Goal: Task Accomplishment & Management: Manage account settings

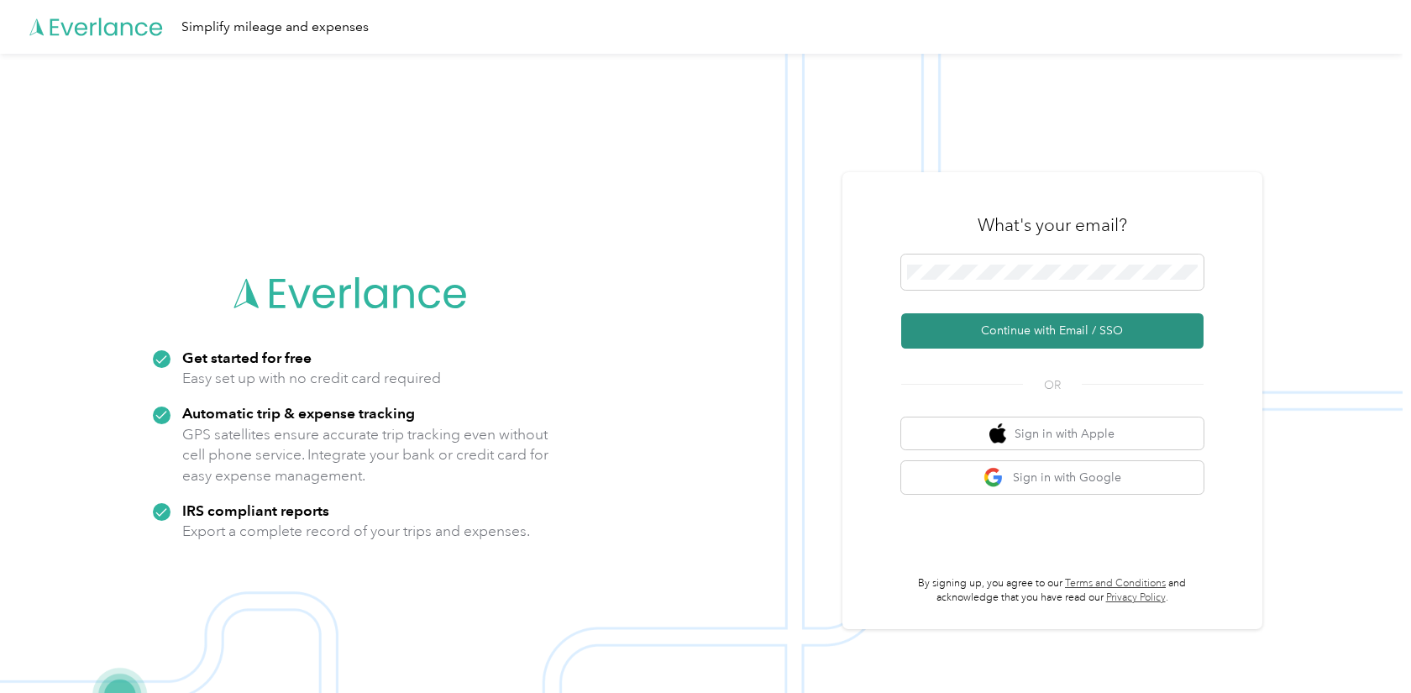
click at [1047, 333] on button "Continue with Email / SSO" at bounding box center [1052, 330] width 302 height 35
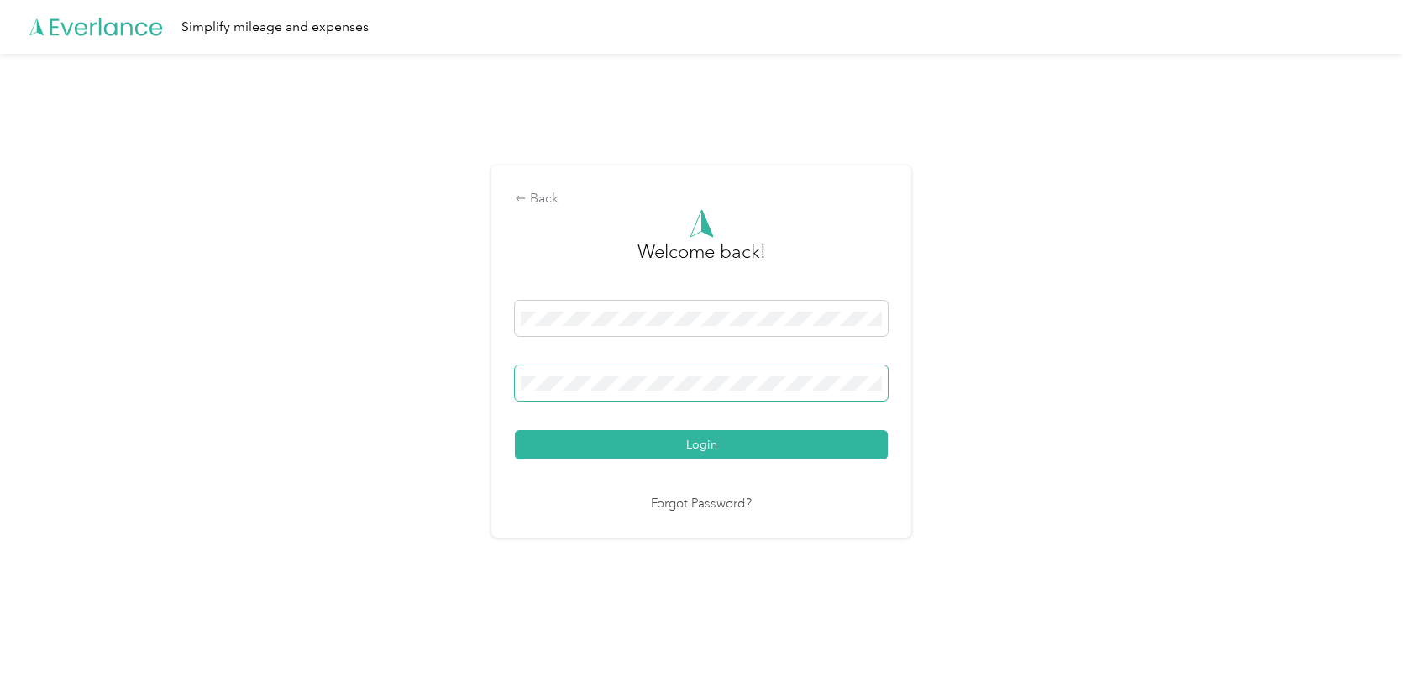
click at [515, 430] on button "Login" at bounding box center [701, 444] width 373 height 29
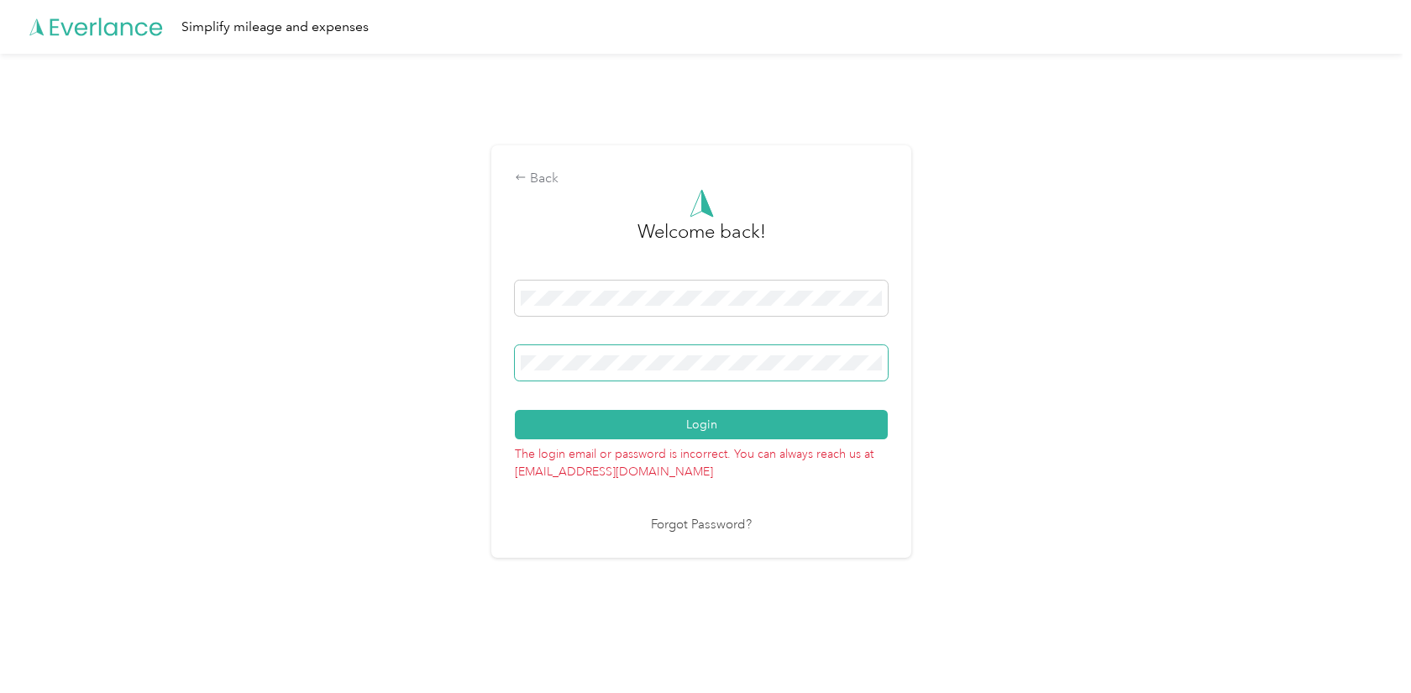
click at [515, 410] on button "Login" at bounding box center [701, 424] width 373 height 29
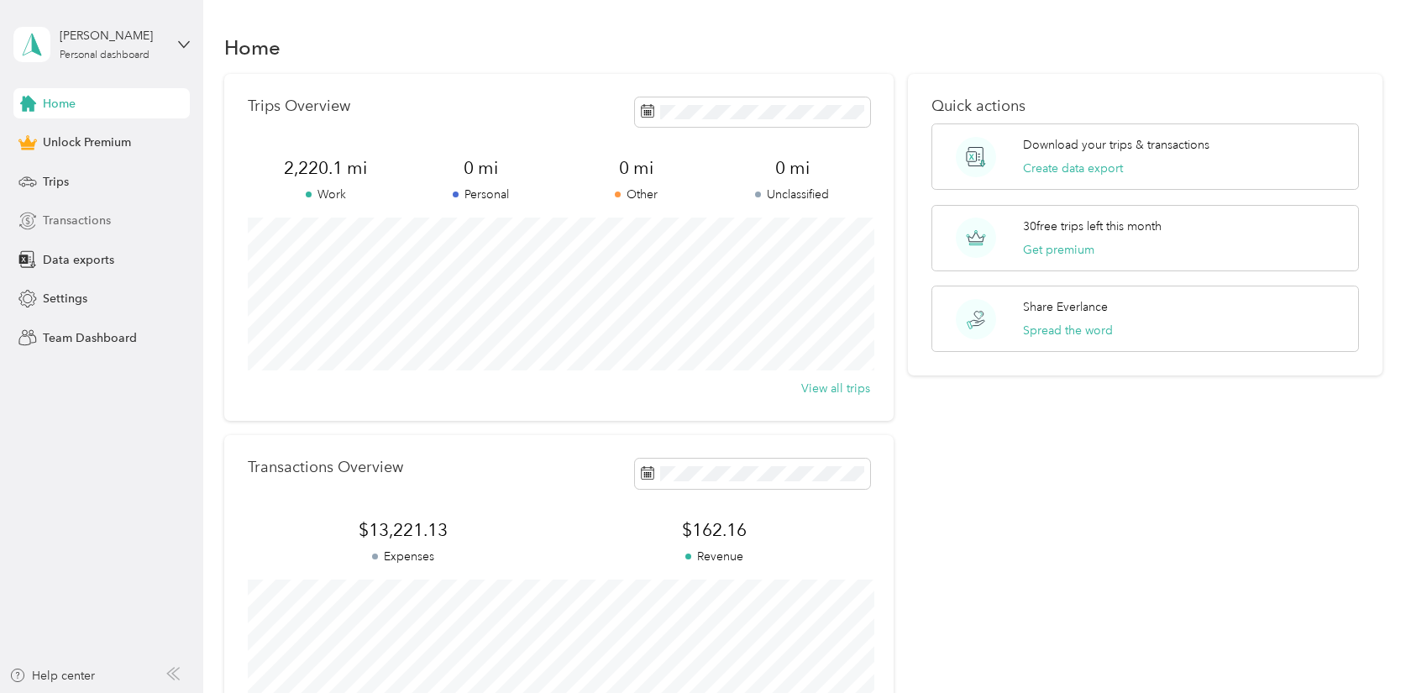
click at [70, 214] on span "Transactions" at bounding box center [77, 221] width 68 height 18
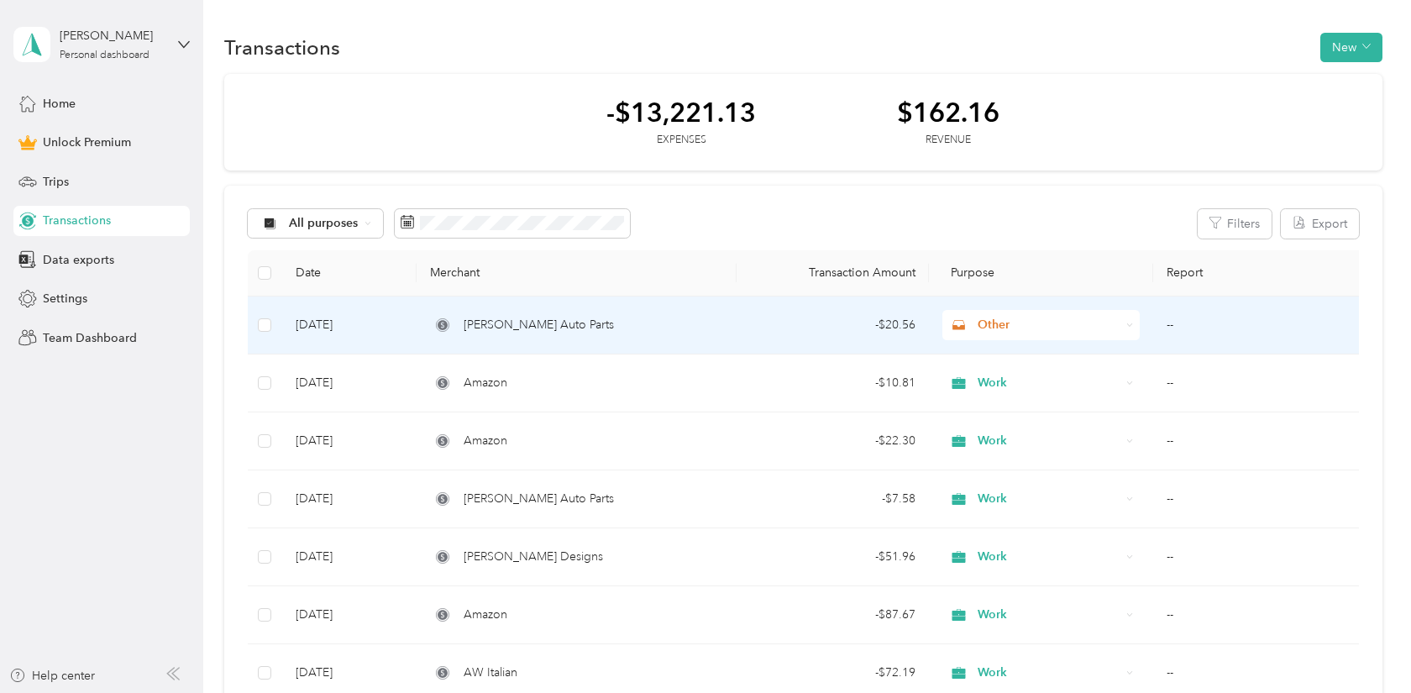
click at [991, 322] on span "Other" at bounding box center [1048, 325] width 143 height 18
click at [993, 348] on span "Work" at bounding box center [1056, 357] width 144 height 18
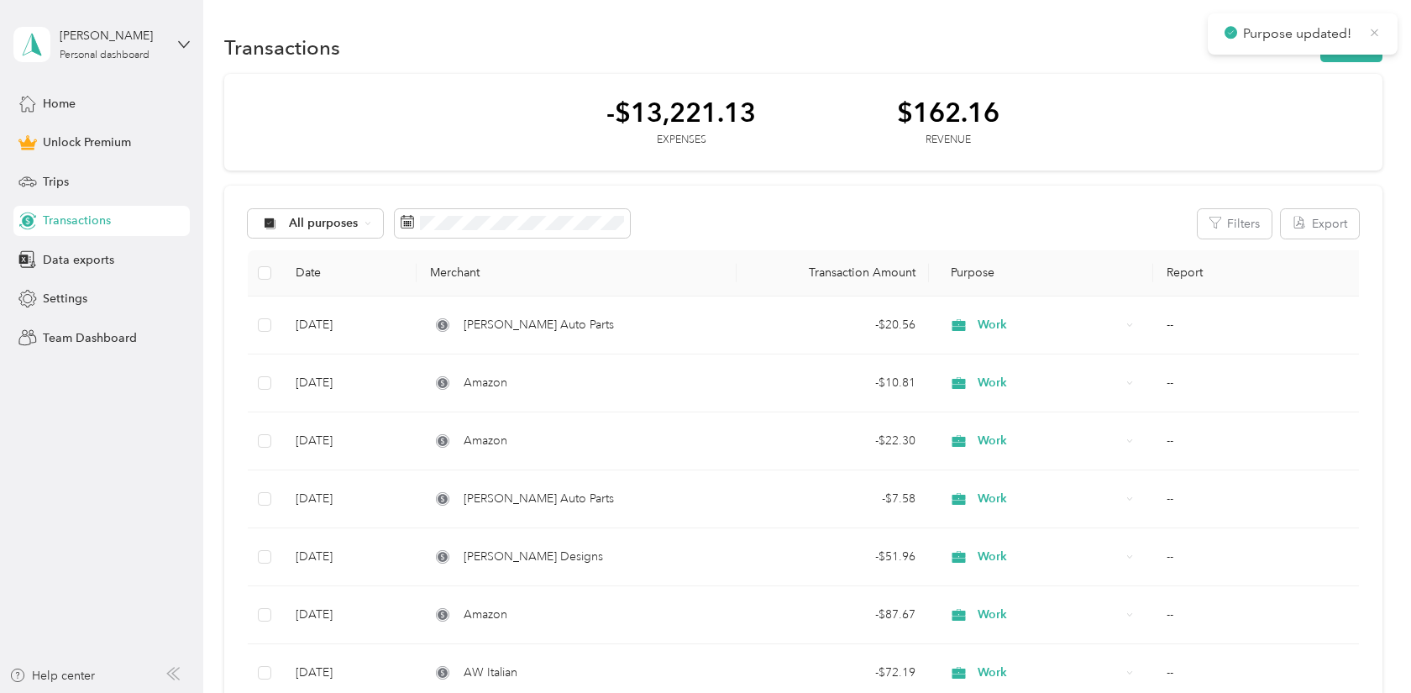
click at [1374, 31] on icon at bounding box center [1374, 33] width 8 height 8
click at [1355, 50] on button "New" at bounding box center [1351, 47] width 62 height 29
click at [1336, 107] on span "Revenue" at bounding box center [1356, 109] width 46 height 18
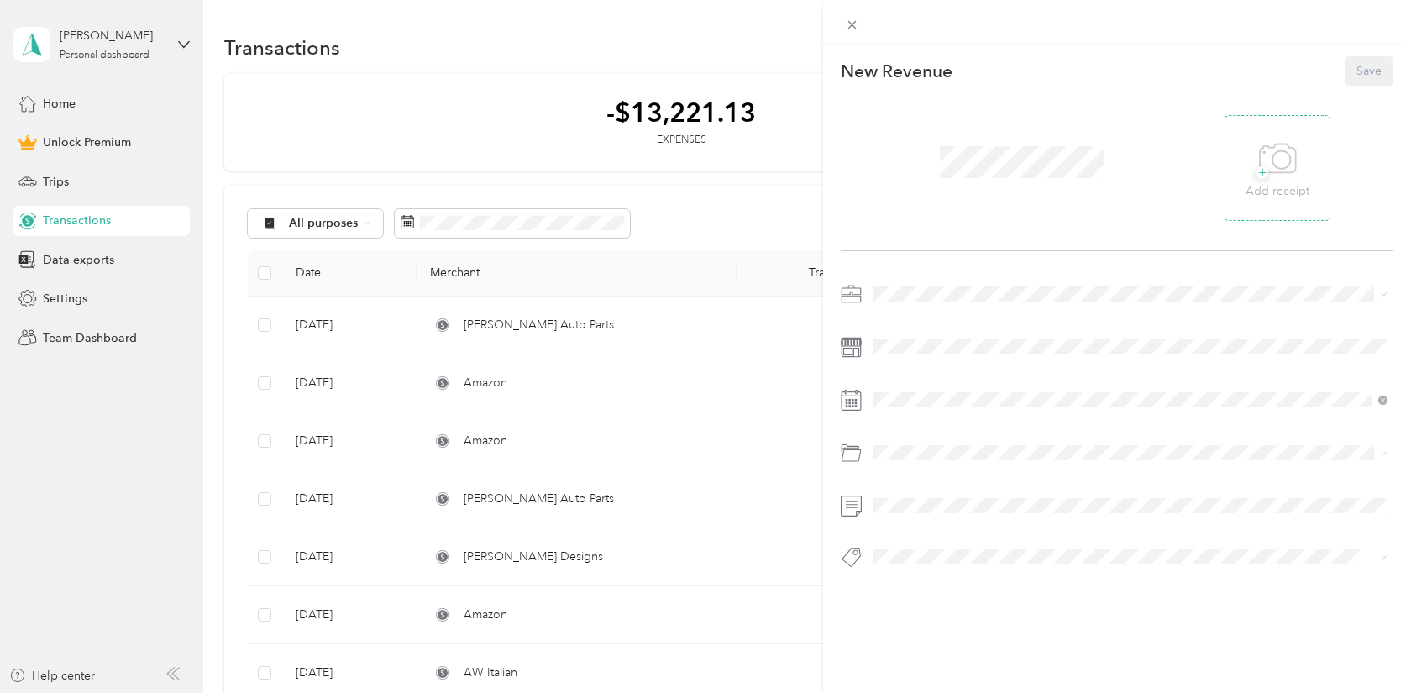
click at [1276, 184] on p "Add receipt" at bounding box center [1277, 191] width 64 height 18
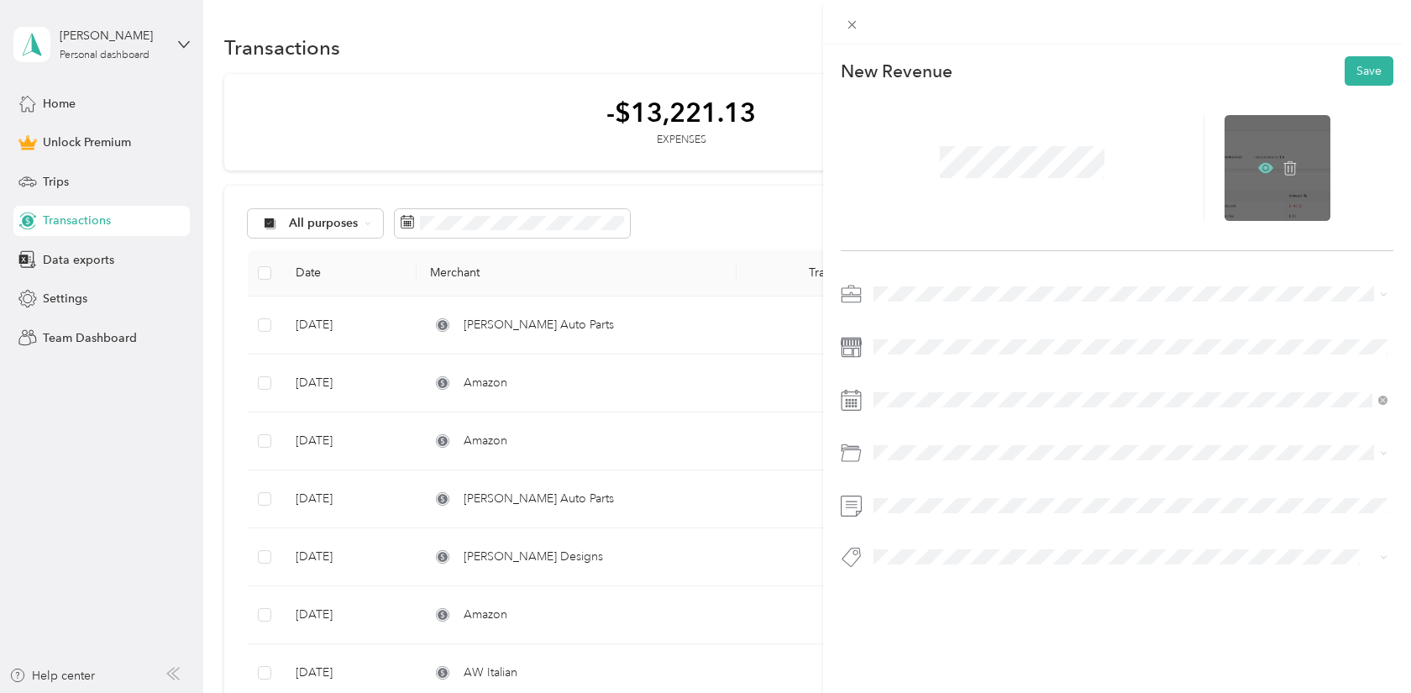
click at [1265, 165] on icon at bounding box center [1265, 167] width 15 height 15
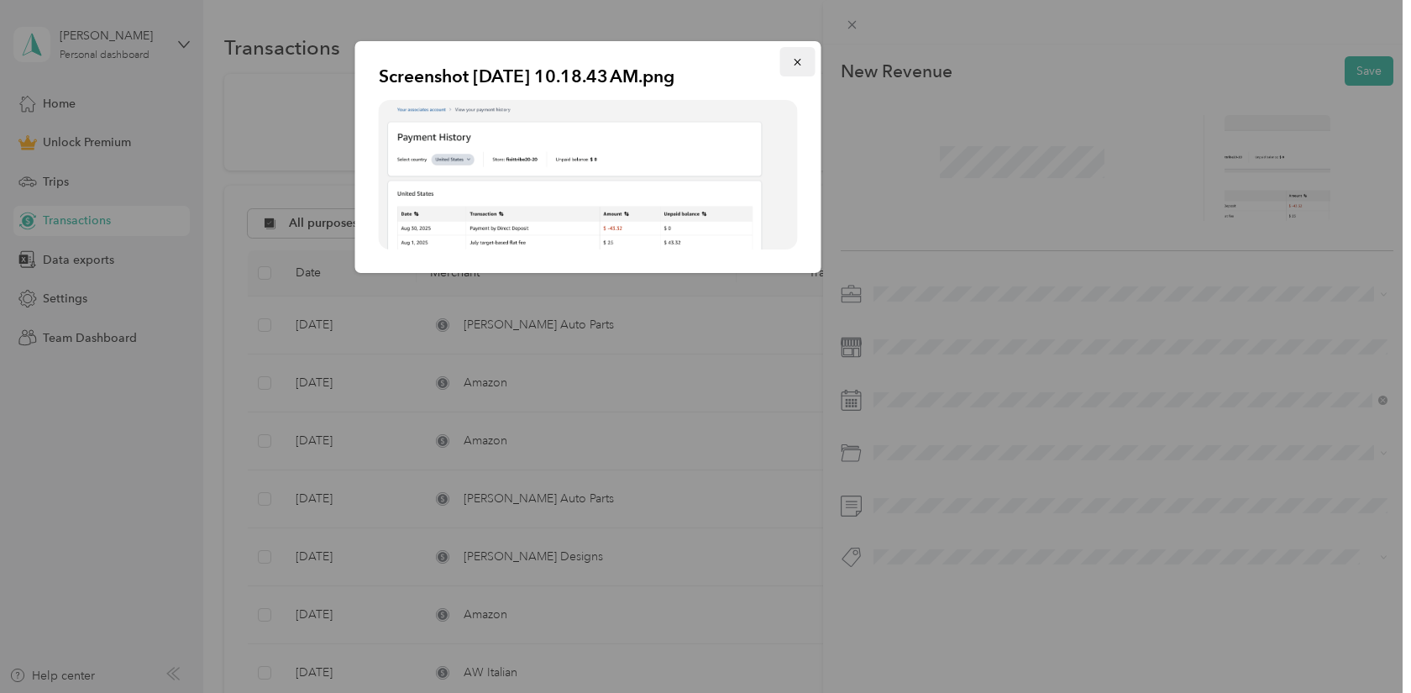
click at [797, 60] on icon "button" at bounding box center [798, 62] width 12 height 12
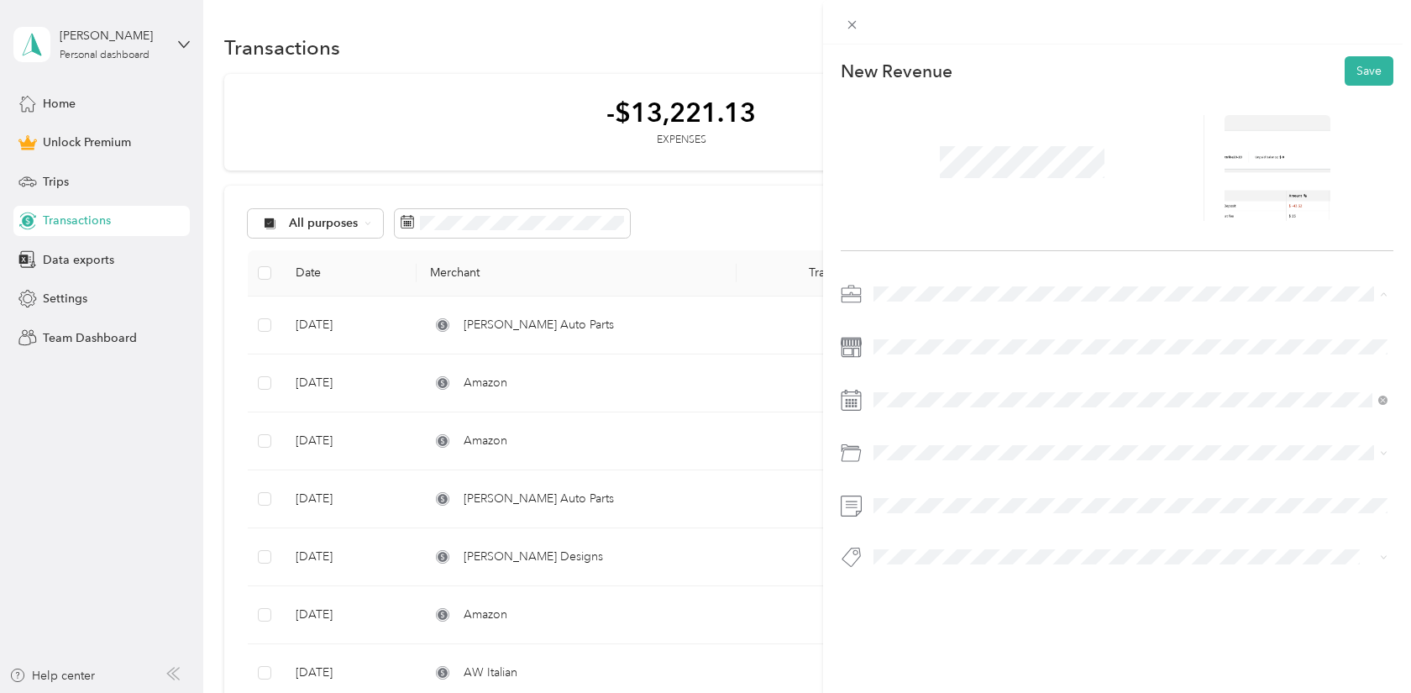
click at [914, 323] on div "Work" at bounding box center [1130, 324] width 502 height 18
click at [1019, 631] on div "New Revenue Save" at bounding box center [1117, 342] width 588 height 595
click at [928, 650] on div "This revenue cannot be edited because it is either under review, approved, or p…" at bounding box center [1117, 391] width 588 height 693
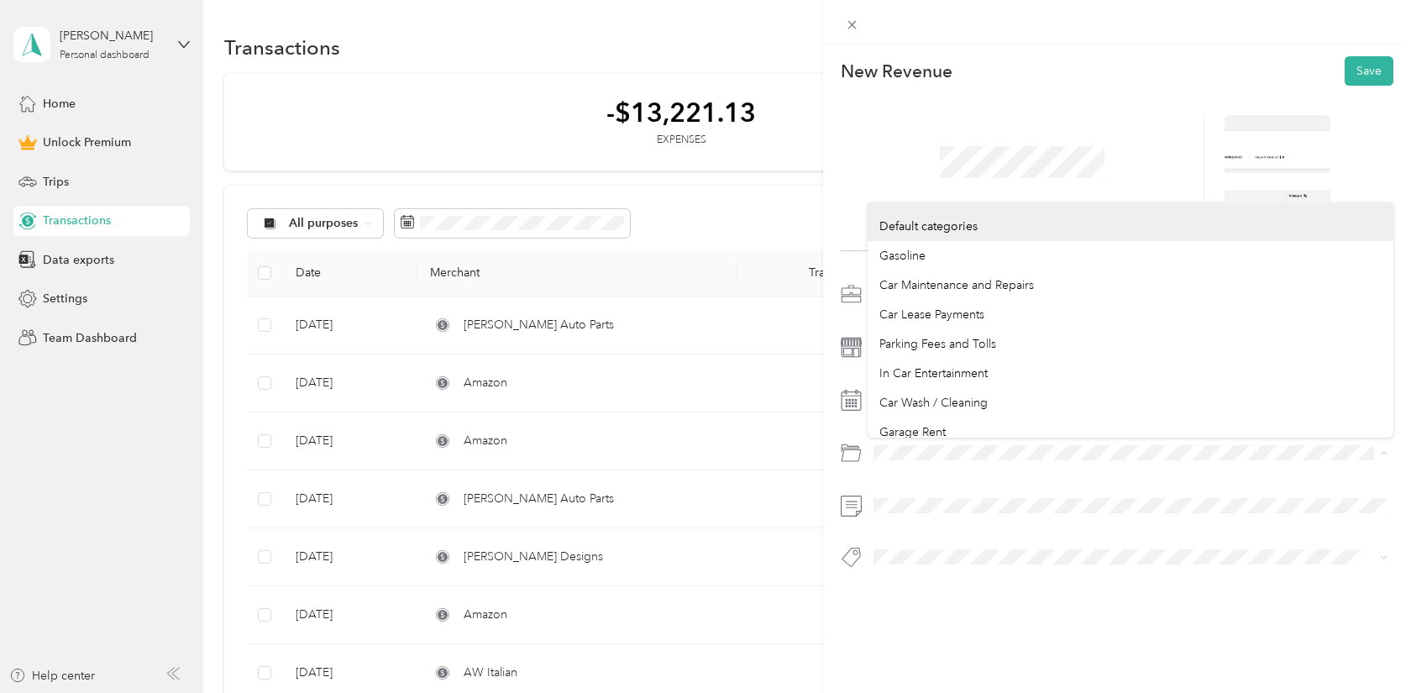
click at [855, 455] on div at bounding box center [1117, 452] width 553 height 27
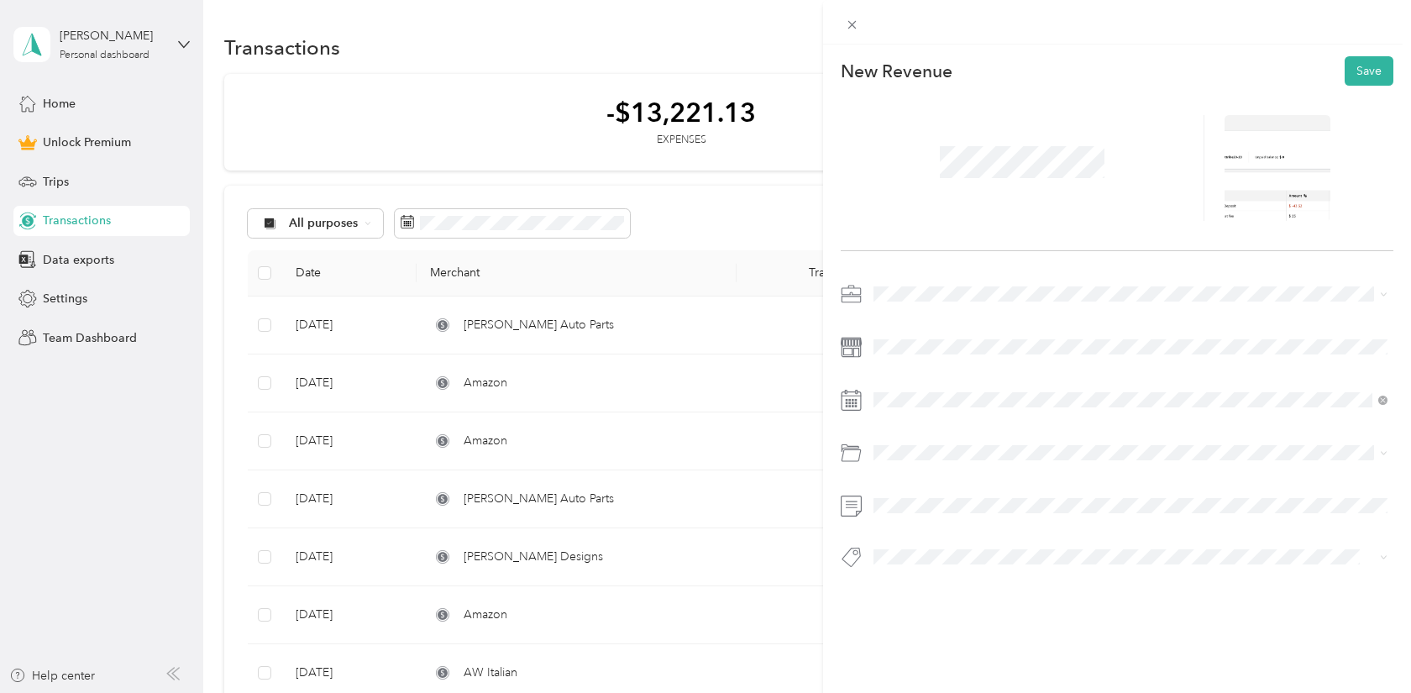
click at [1001, 622] on div "New Revenue Save" at bounding box center [1117, 342] width 588 height 595
click at [1375, 75] on button "Save" at bounding box center [1368, 70] width 49 height 29
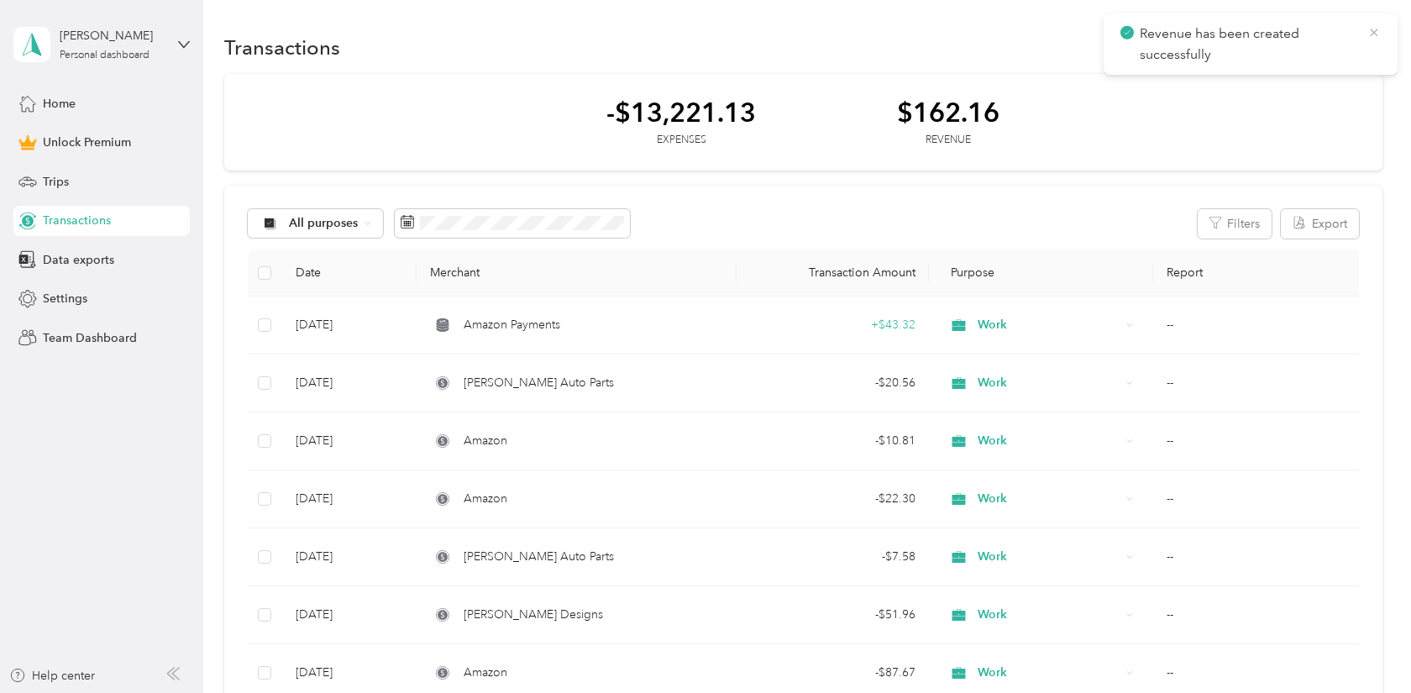
click at [1372, 29] on icon at bounding box center [1373, 32] width 13 height 15
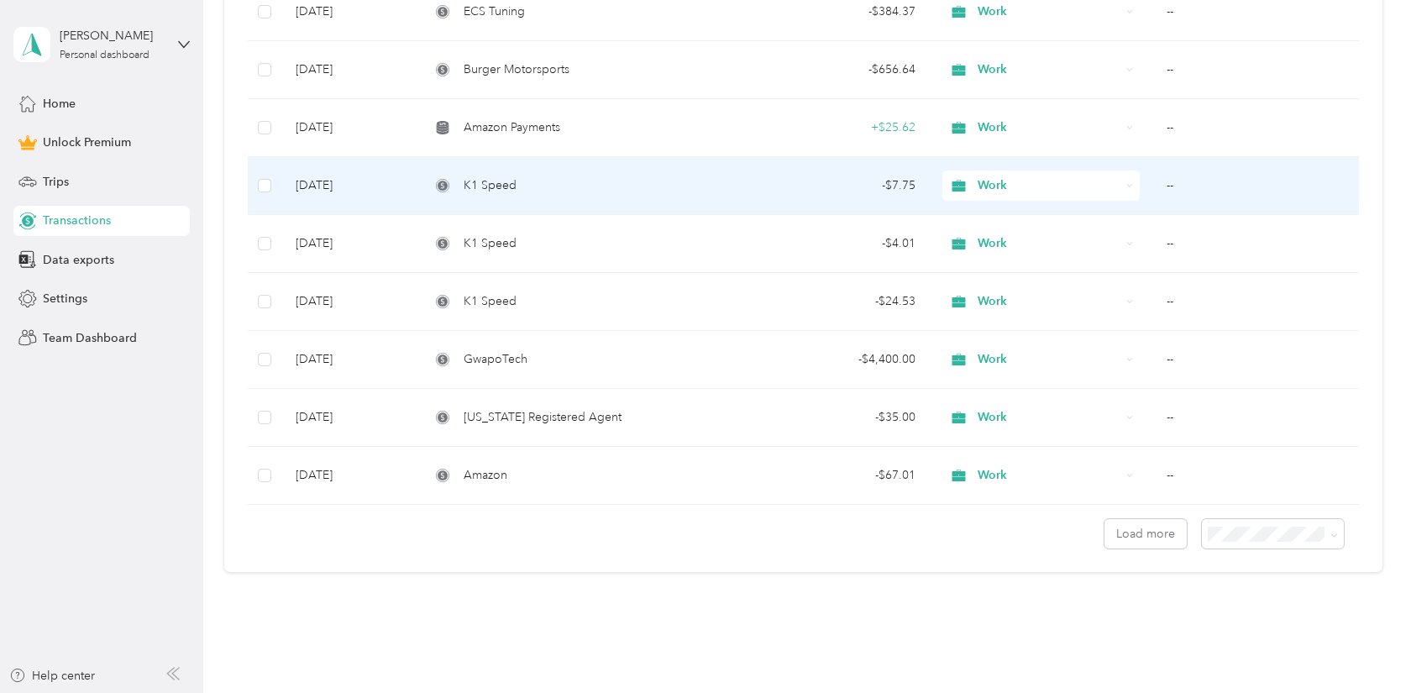
scroll to position [1248, 0]
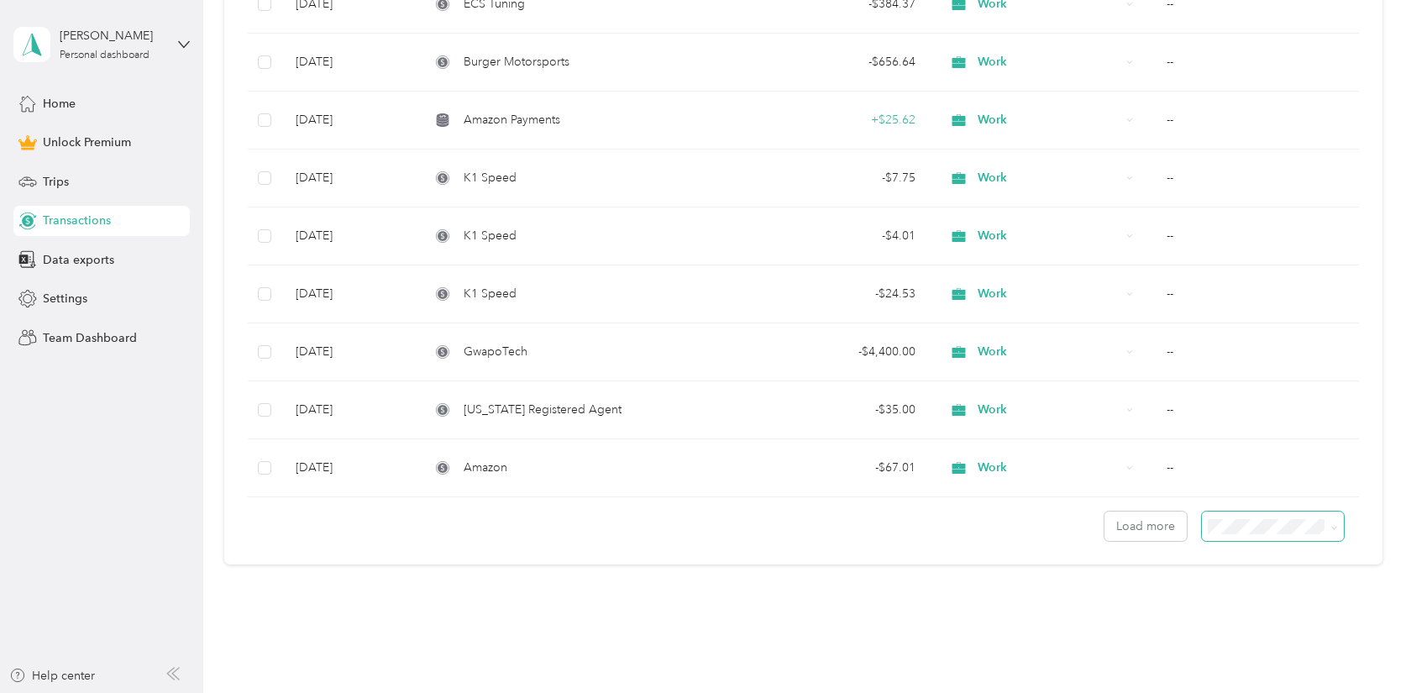
click at [1244, 517] on span at bounding box center [1273, 525] width 143 height 29
click at [1255, 612] on span "100 per load" at bounding box center [1256, 616] width 69 height 14
